Goal: Navigation & Orientation: Find specific page/section

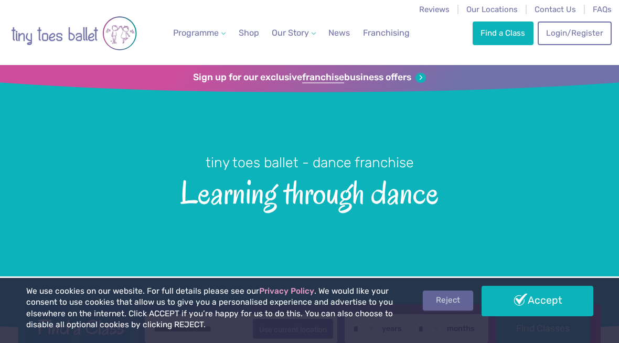
click at [453, 298] on link "Reject" at bounding box center [448, 301] width 50 height 20
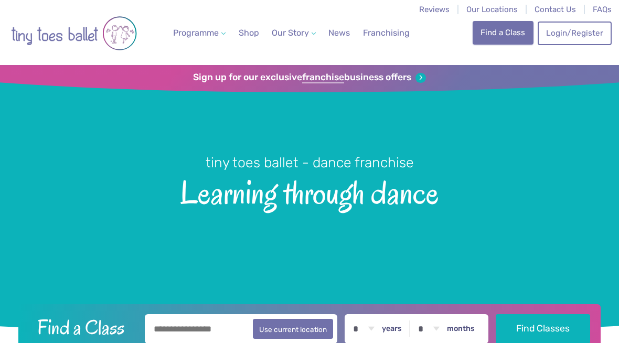
click at [506, 37] on link "Find a Class" at bounding box center [503, 32] width 61 height 23
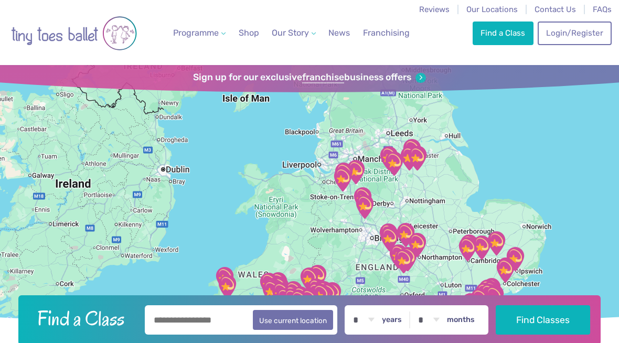
click at [234, 318] on input "text" at bounding box center [241, 319] width 193 height 29
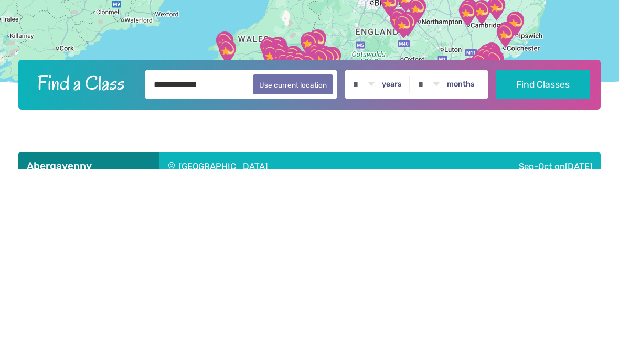
type input "**********"
click at [544, 244] on button "Find Classes" at bounding box center [543, 258] width 94 height 29
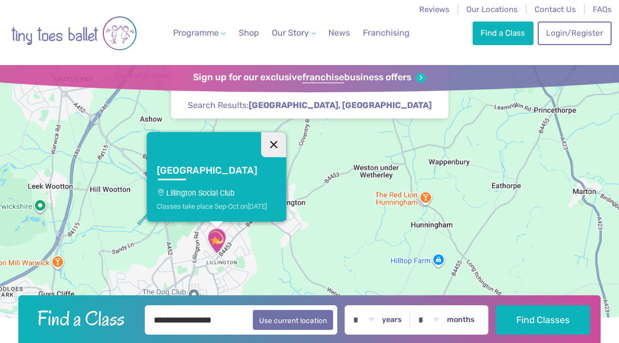
click at [272, 144] on button "Close" at bounding box center [273, 144] width 25 height 25
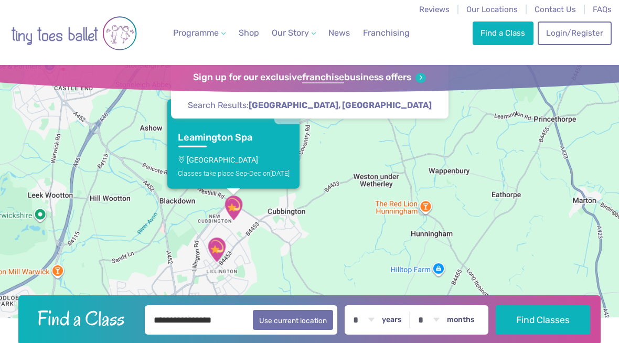
click at [265, 173] on div "Classes take place Sep-Dec on Thursday" at bounding box center [234, 173] width 112 height 8
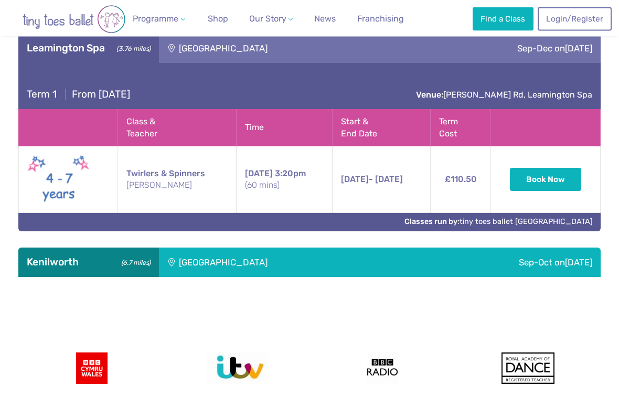
scroll to position [504, 0]
click at [334, 251] on div "Kenilworth School" at bounding box center [284, 262] width 250 height 29
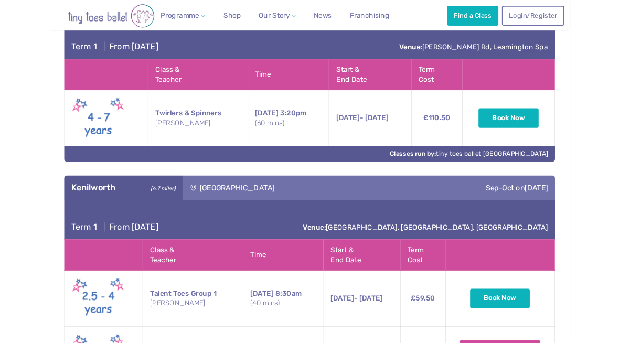
scroll to position [543, 0]
